Goal: Transaction & Acquisition: Download file/media

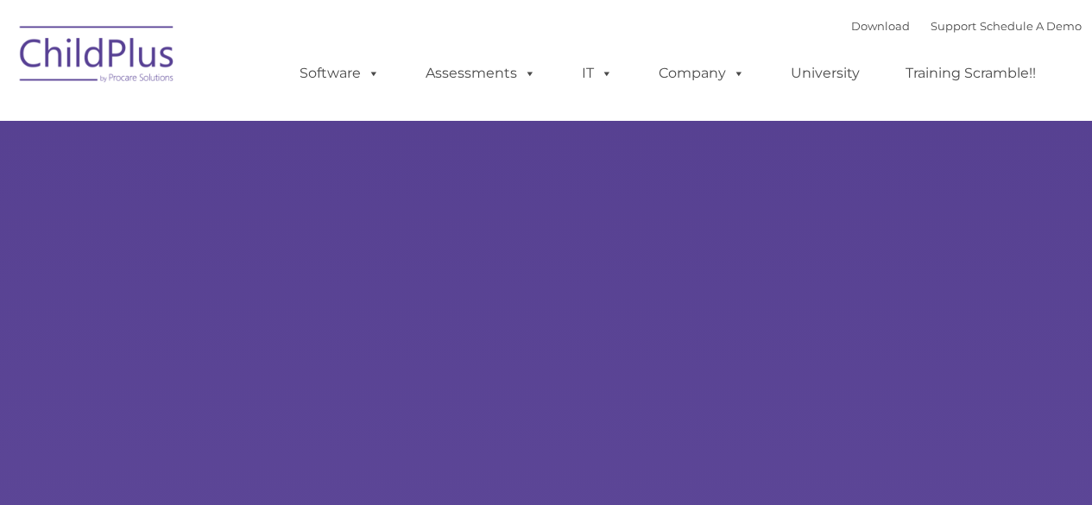
type input ""
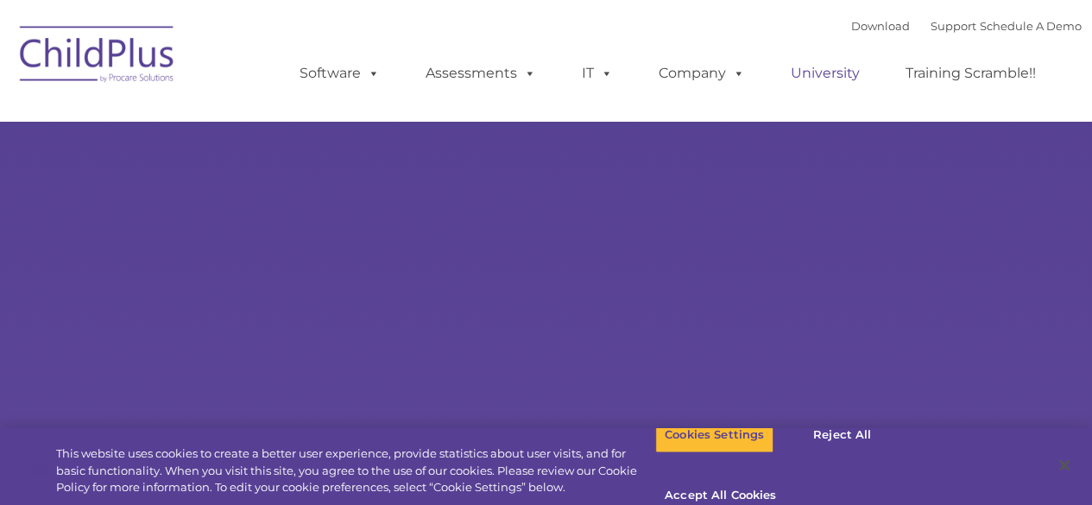
select select "MEDIUM"
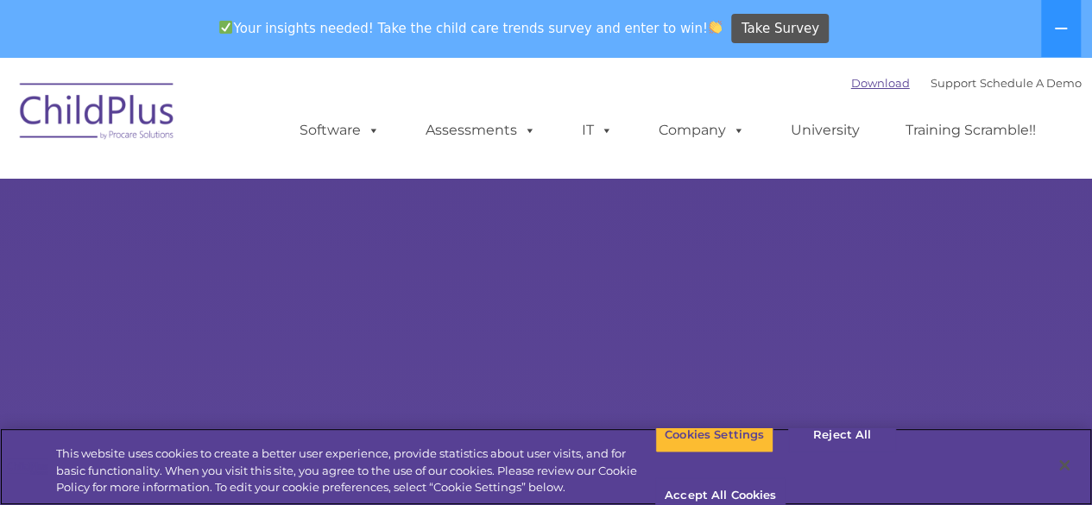
click at [849, 30] on div "Your insights needed! Take the child care trends survey and enter to win! Take …" at bounding box center [522, 29] width 1044 height 56
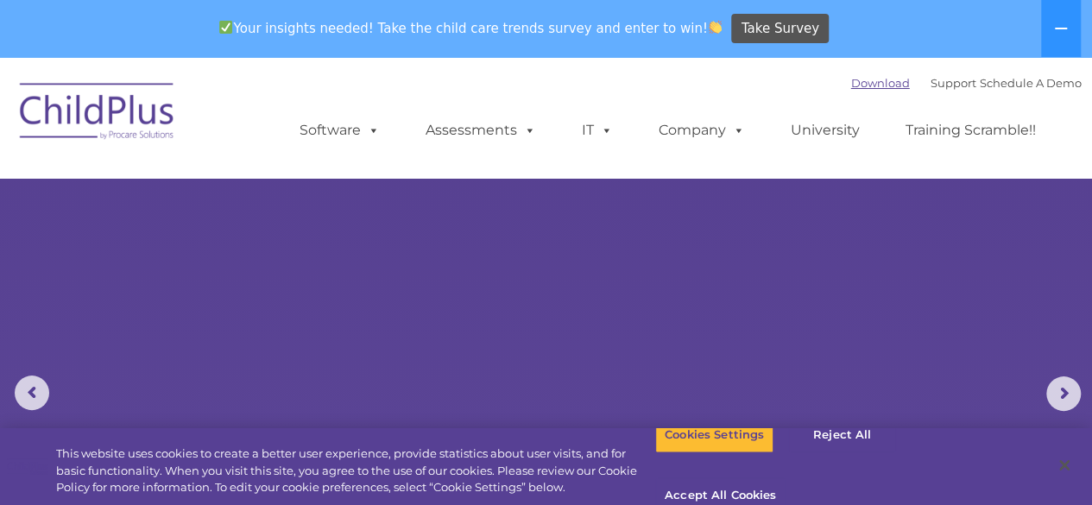
click at [857, 81] on link "Download" at bounding box center [880, 83] width 59 height 14
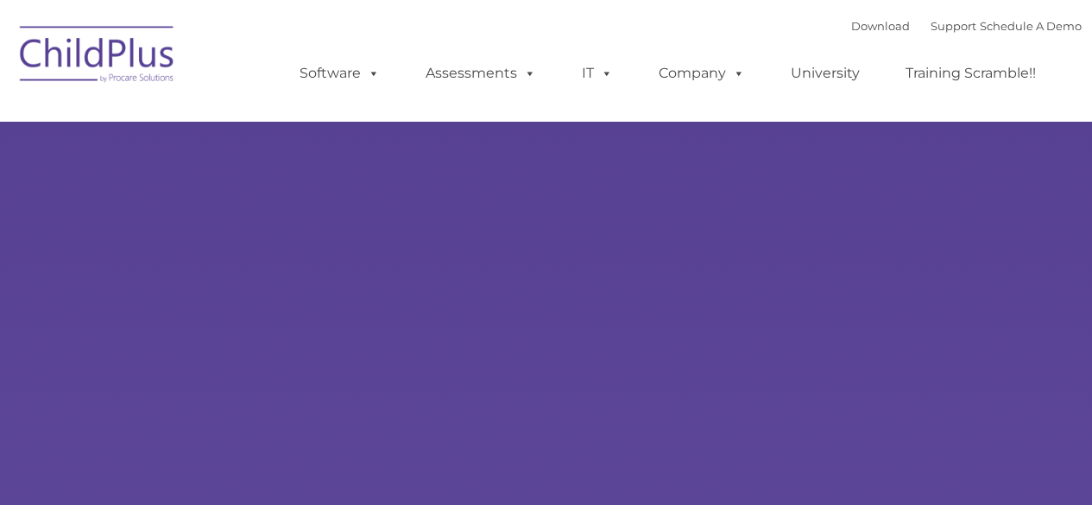
type input ""
select select "MEDIUM"
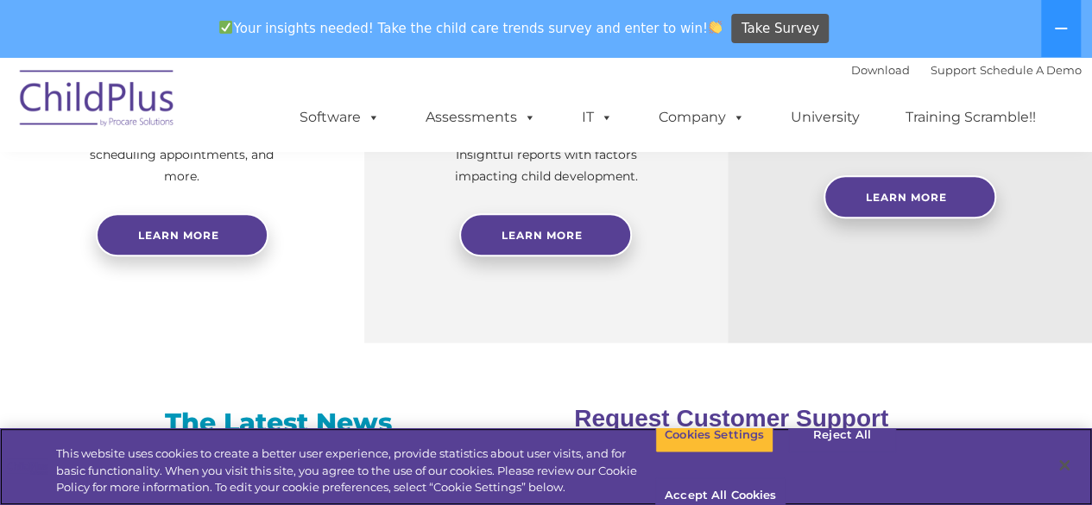
scroll to position [863, 0]
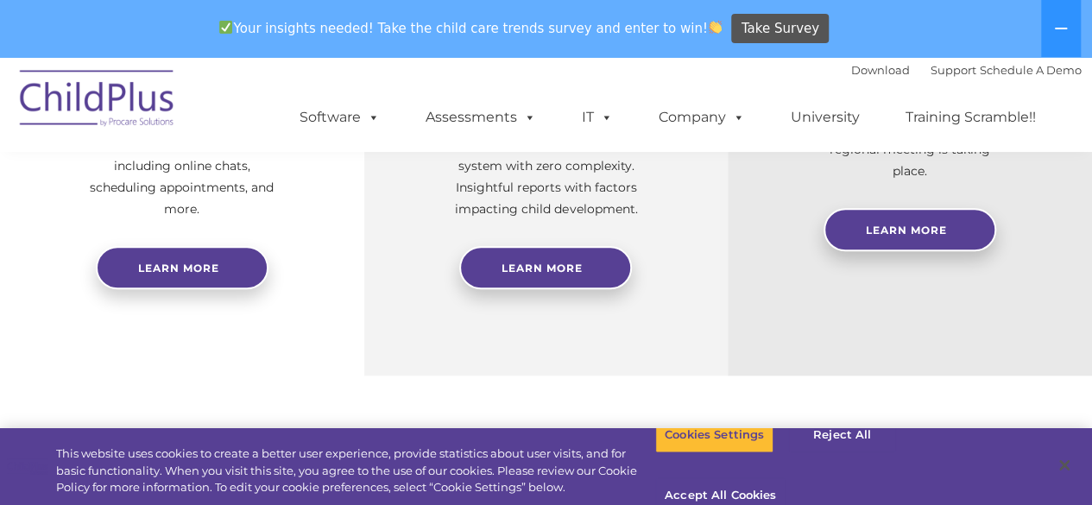
drag, startPoint x: 1084, startPoint y: 211, endPoint x: 1104, endPoint y: 187, distance: 31.2
click at [1091, 187] on html "Download Support | Schedule A Demo  MENU MENU Software ChildPlus: The original…" at bounding box center [546, 496] width 1092 height 2604
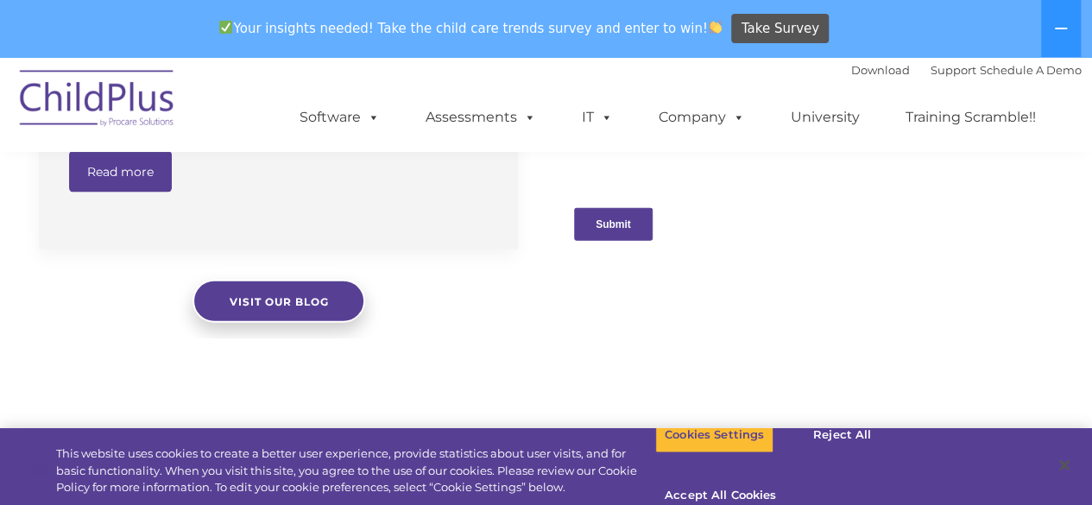
scroll to position [2153, 0]
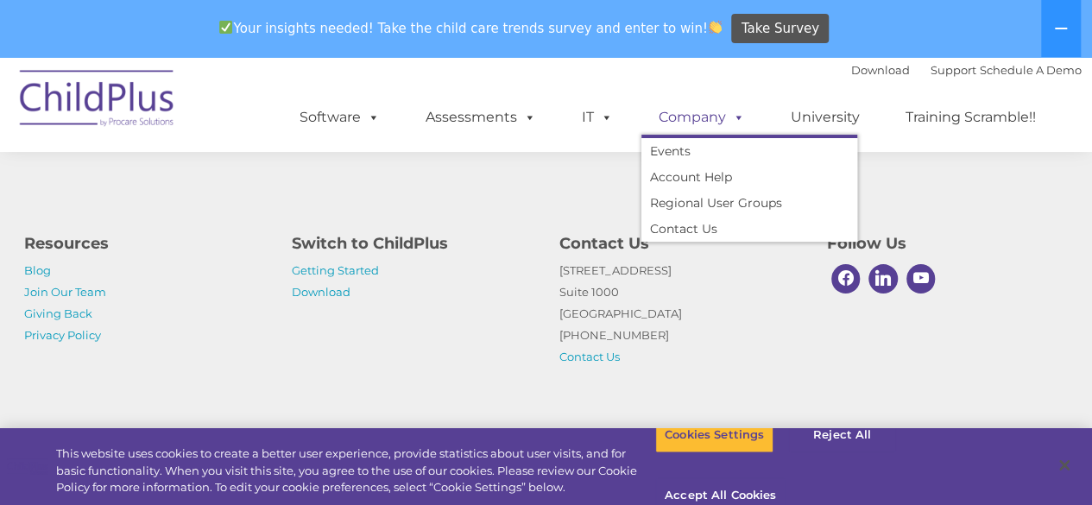
click at [699, 118] on link "Company" at bounding box center [702, 117] width 121 height 35
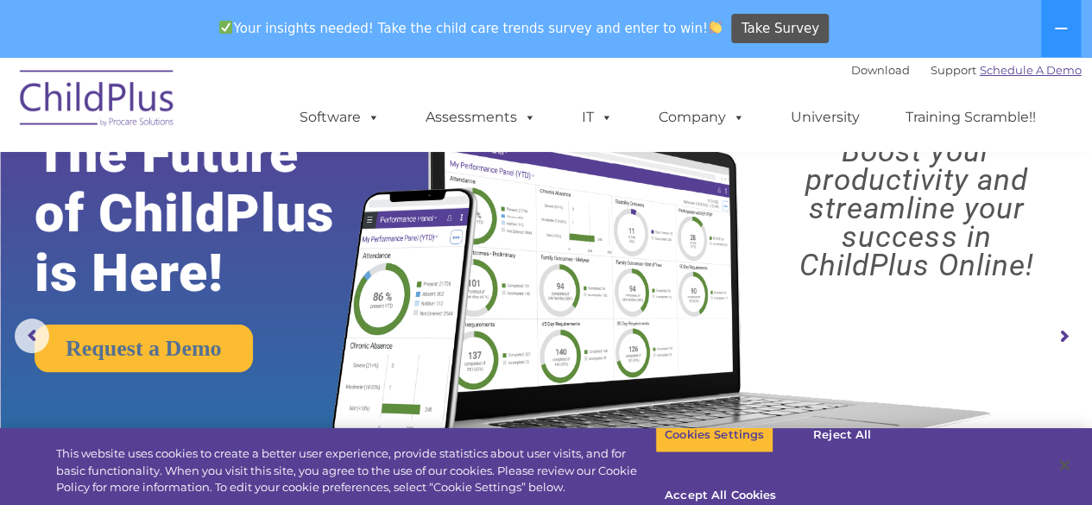
click at [991, 68] on div "Download Support | Schedule A Demo " at bounding box center [966, 70] width 231 height 26
